Goal: Task Accomplishment & Management: Manage account settings

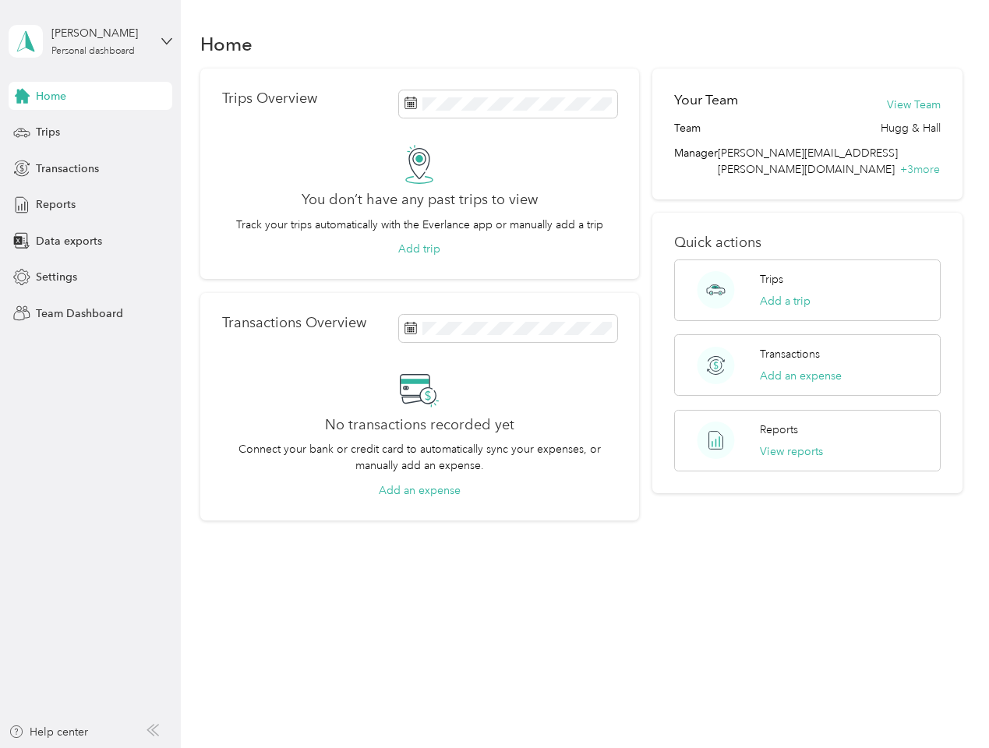
click at [494, 374] on div "No transactions recorded yet Connect your bank or credit card to automatically …" at bounding box center [419, 433] width 395 height 129
click at [90, 41] on div "[PERSON_NAME]" at bounding box center [99, 33] width 97 height 16
